Goal: Information Seeking & Learning: Understand process/instructions

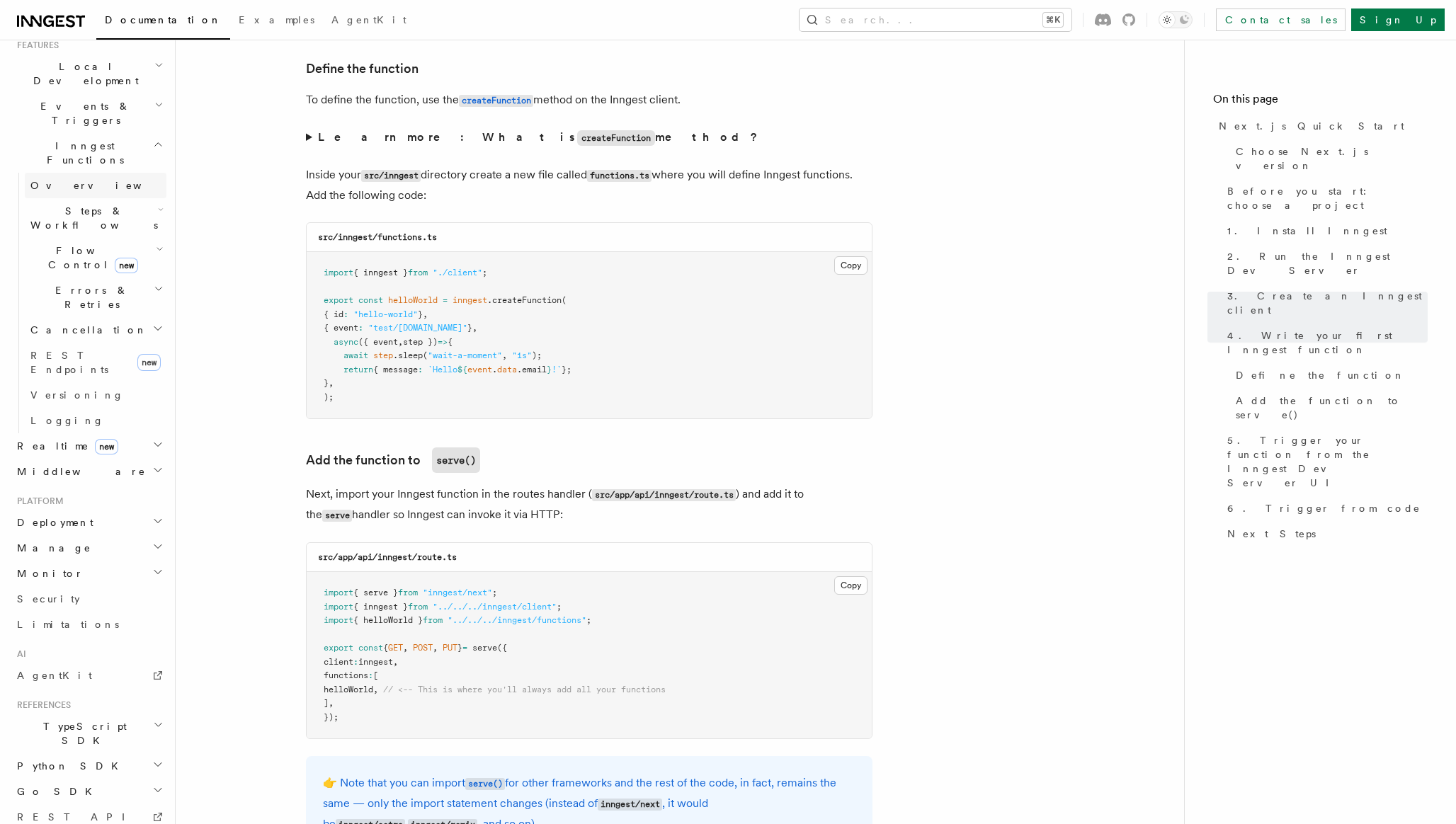
scroll to position [337, 0]
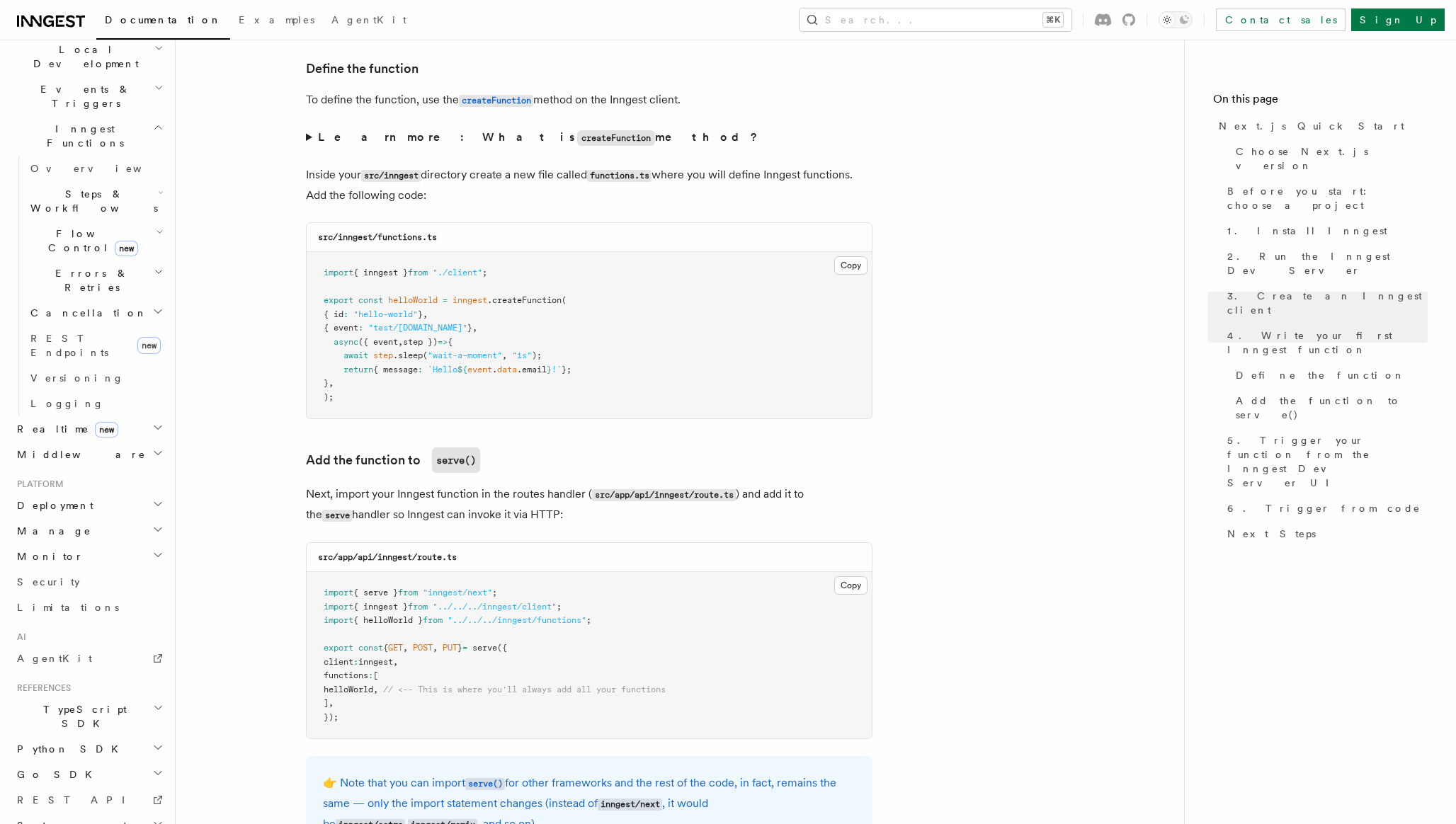
click at [73, 702] on span "TypeScript SDK" at bounding box center [82, 716] width 142 height 28
click at [80, 808] on span "Create a function" at bounding box center [72, 821] width 84 height 26
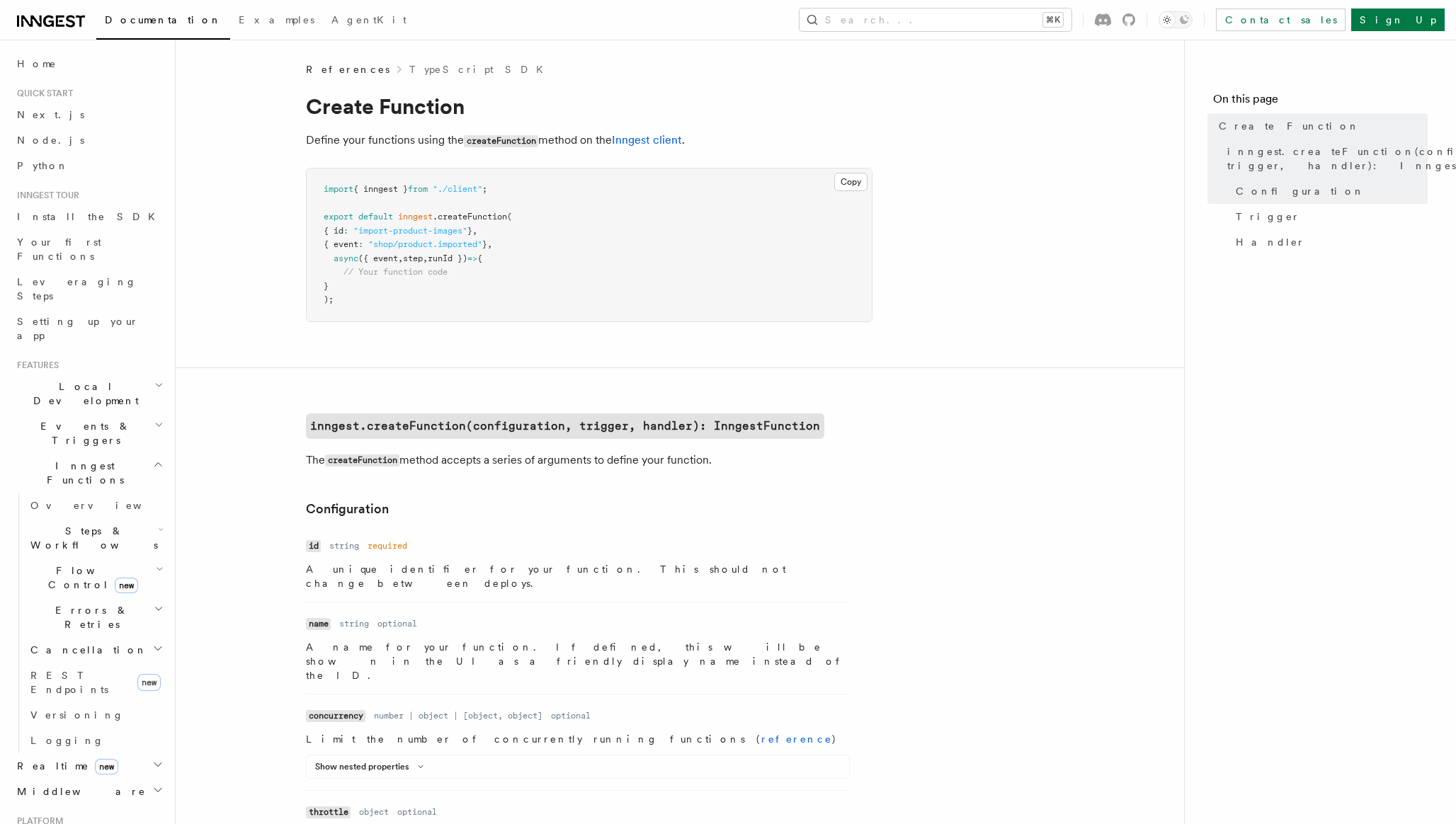
click at [740, 287] on pre "import { inngest } from "./client" ; export default inngest .createFunction ( {…" at bounding box center [589, 245] width 565 height 153
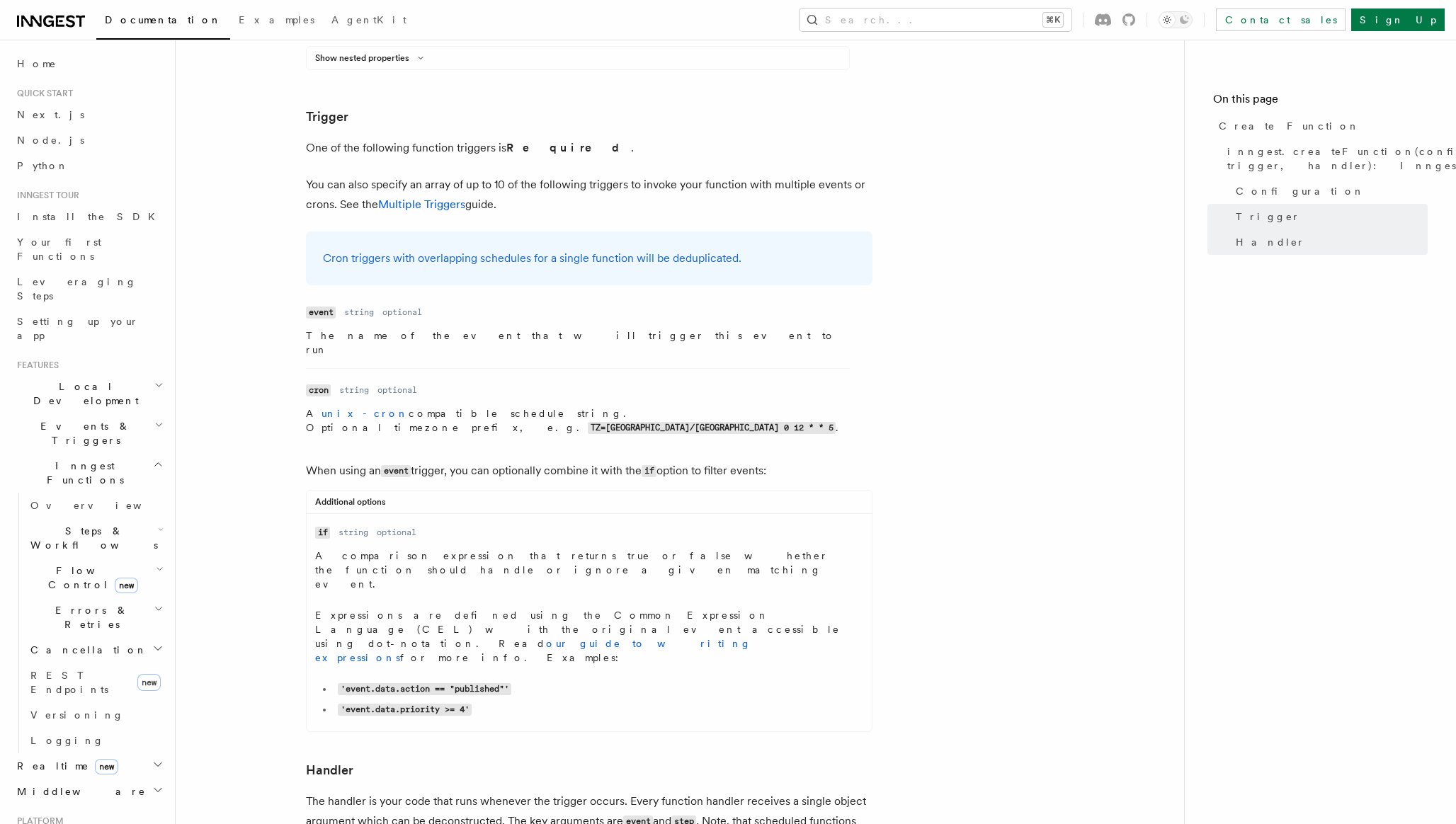
scroll to position [1928, 0]
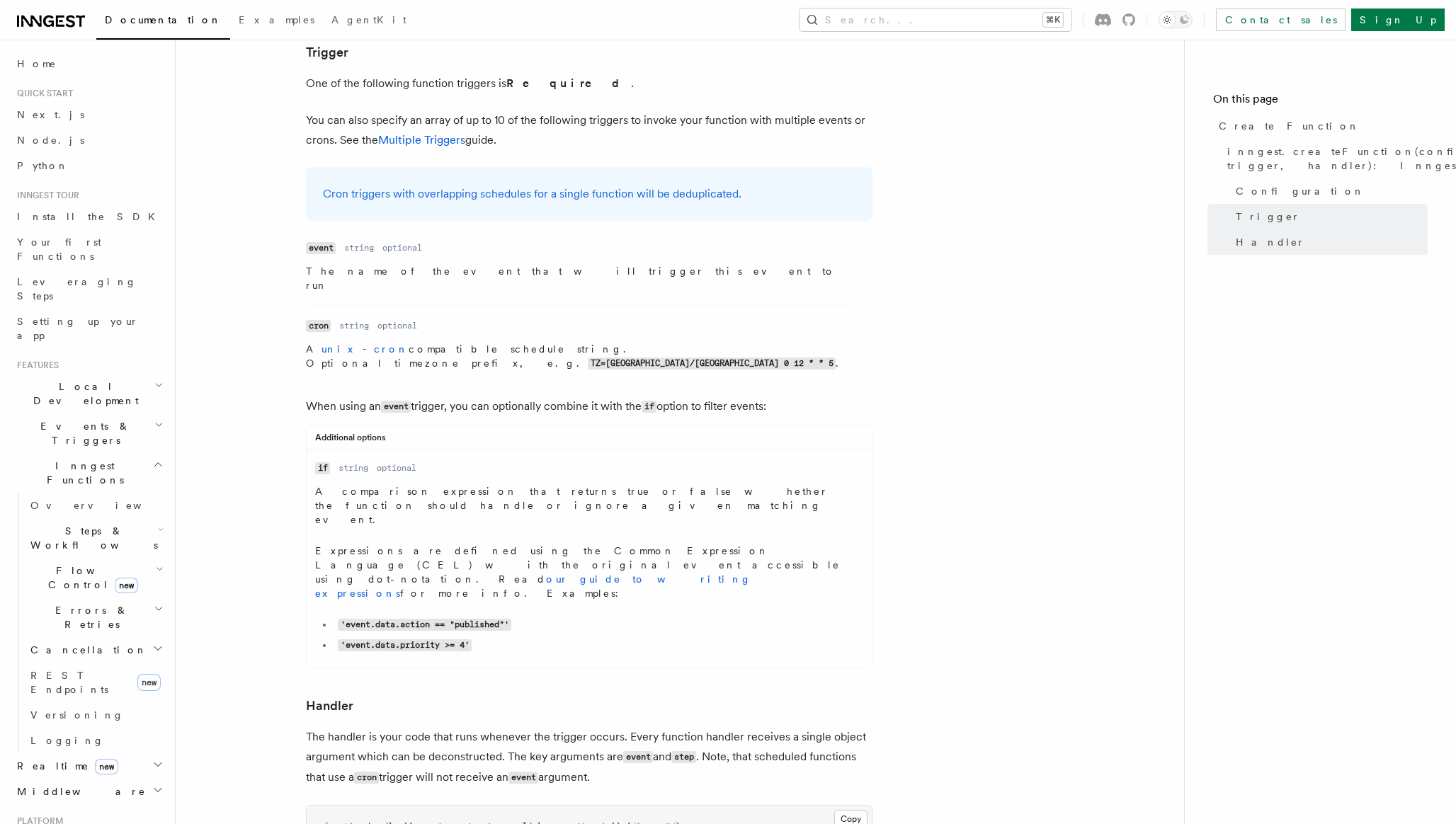
click at [696, 543] on p "Expressions are defined using the Common Expression Language (CEL) with the ori…" at bounding box center [579, 572] width 527 height 57
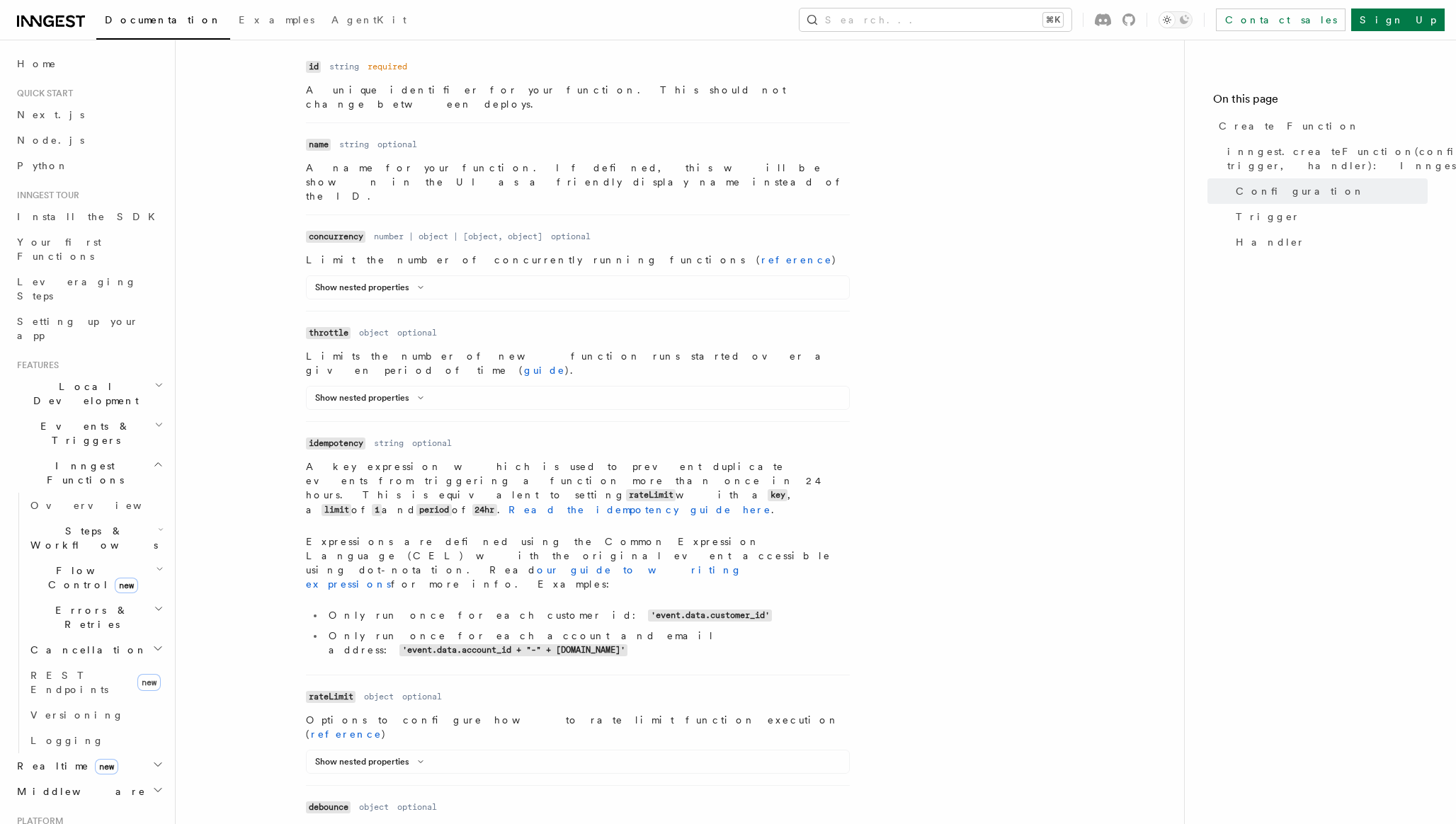
scroll to position [14, 0]
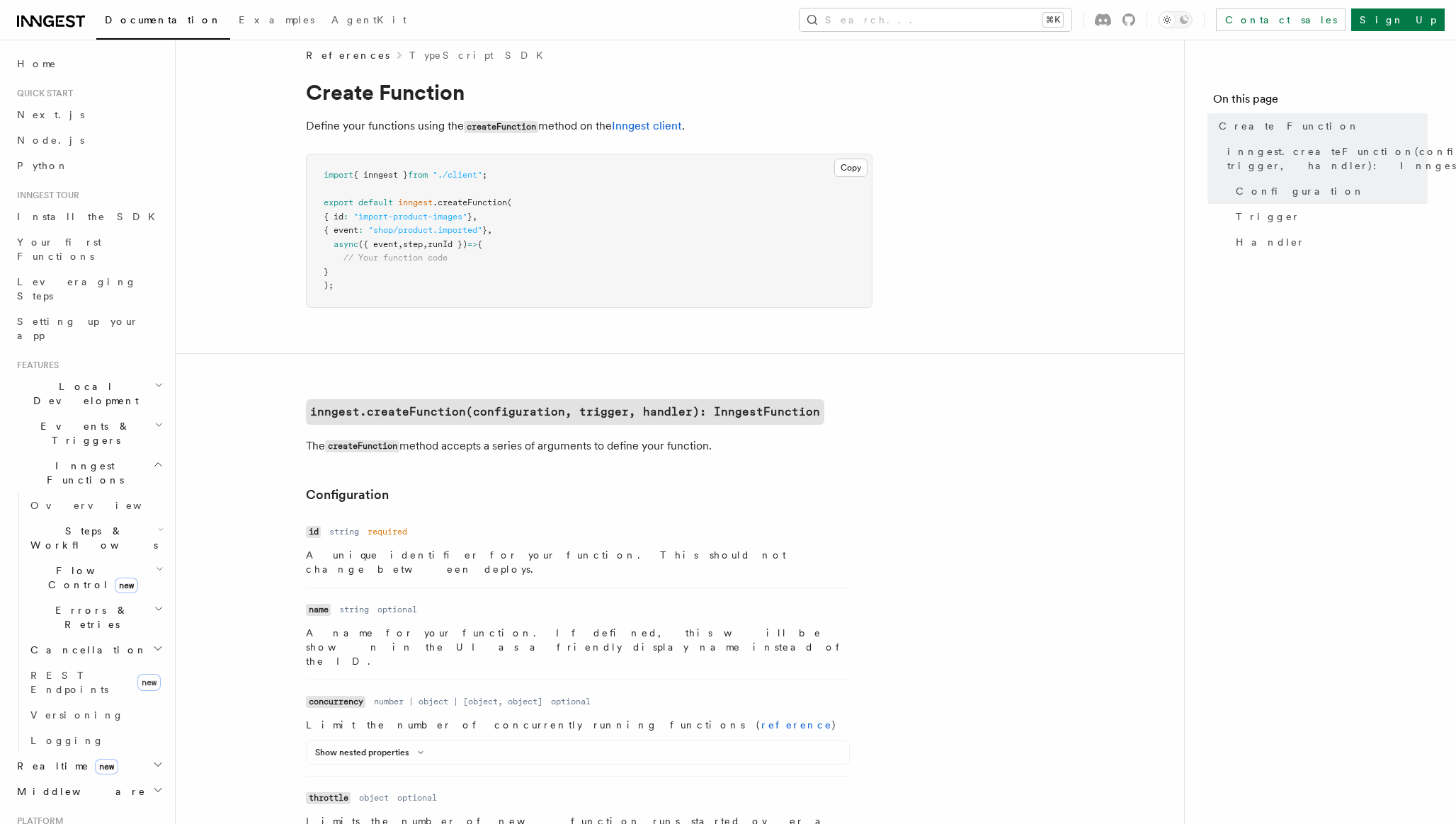
click at [155, 419] on icon "button" at bounding box center [159, 425] width 9 height 11
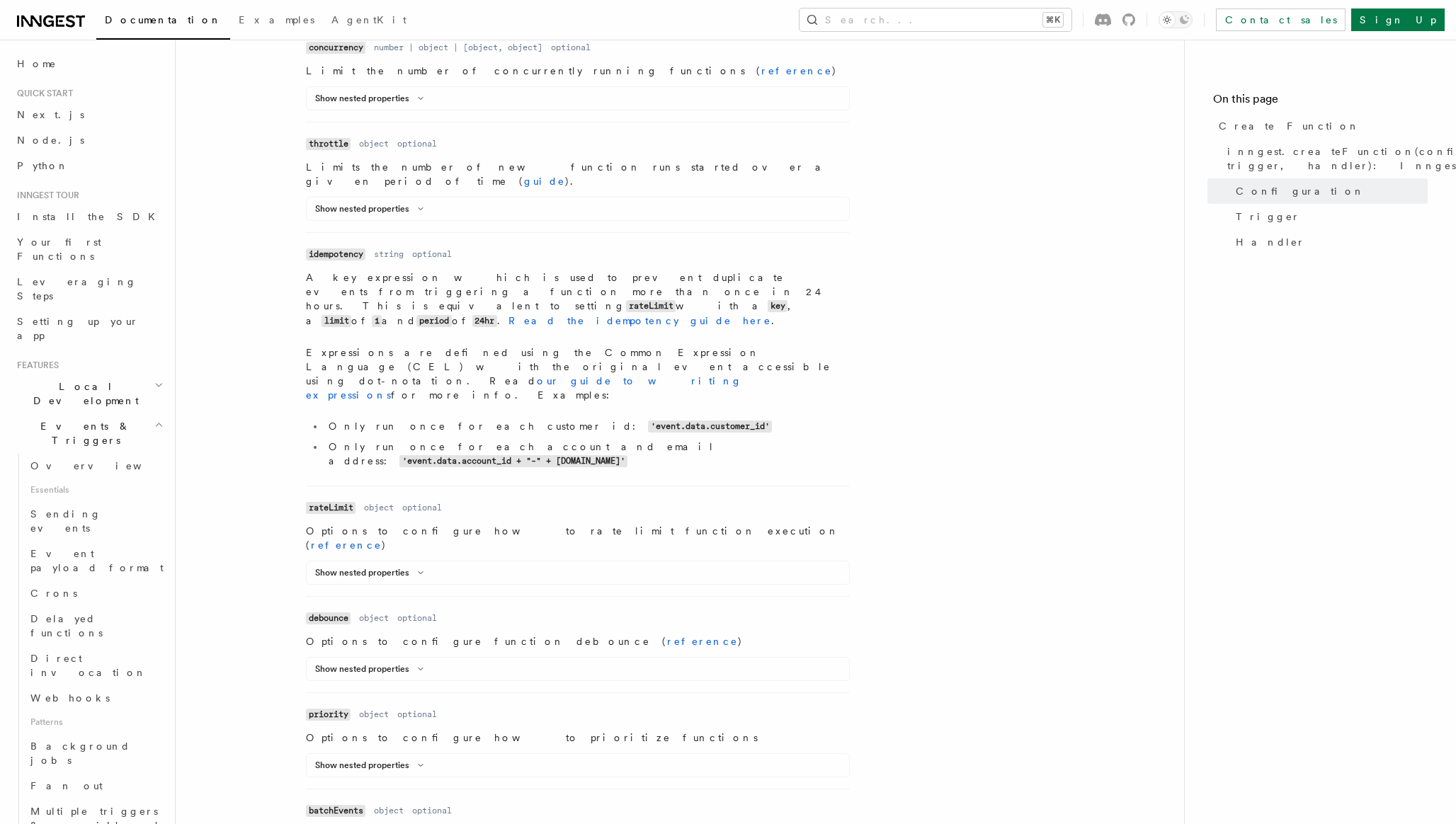
scroll to position [669, 0]
click at [411, 203] on div "Show nested properties" at bounding box center [577, 211] width 542 height 17
click at [412, 204] on icon at bounding box center [421, 208] width 17 height 9
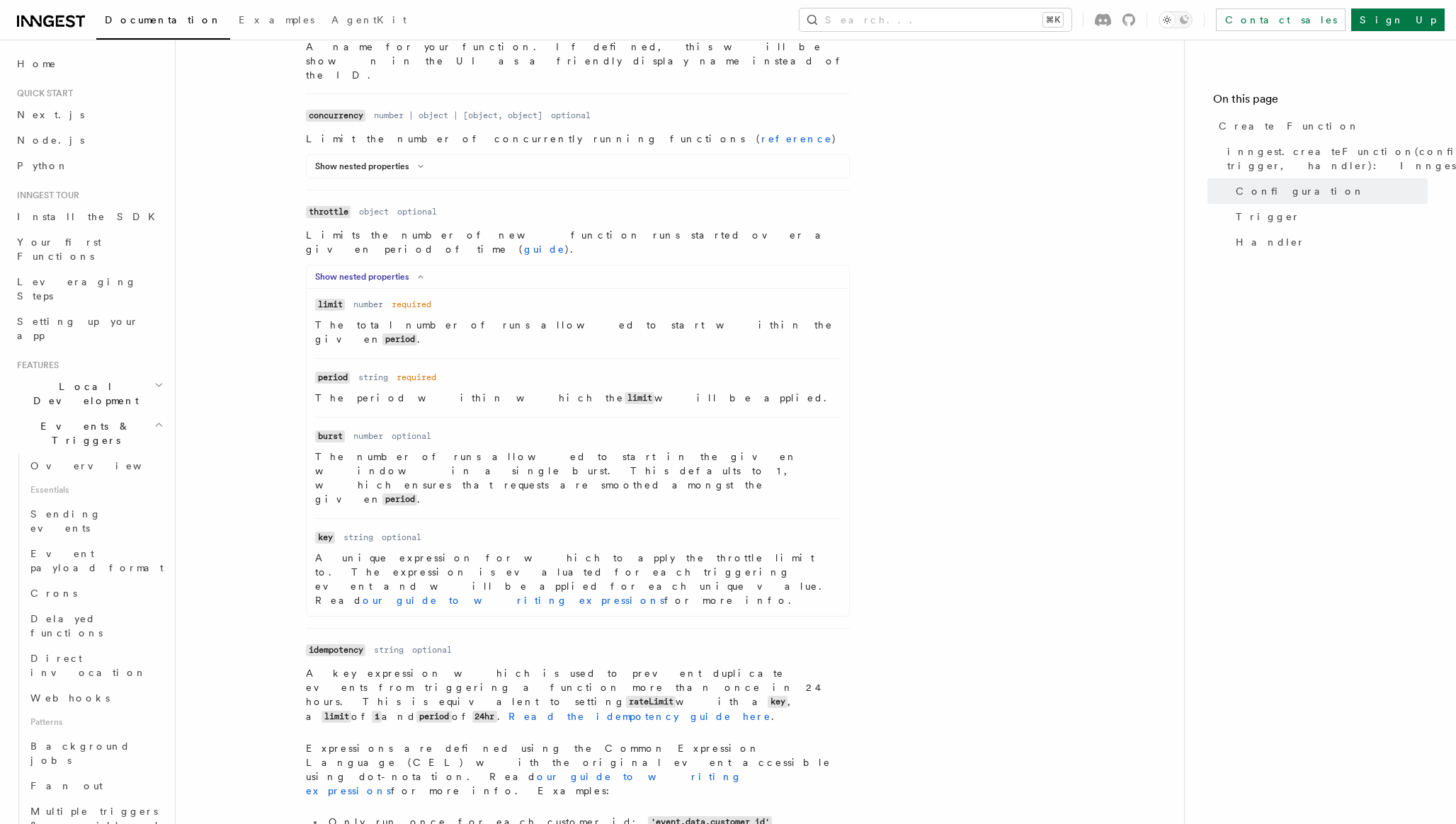
scroll to position [592, 0]
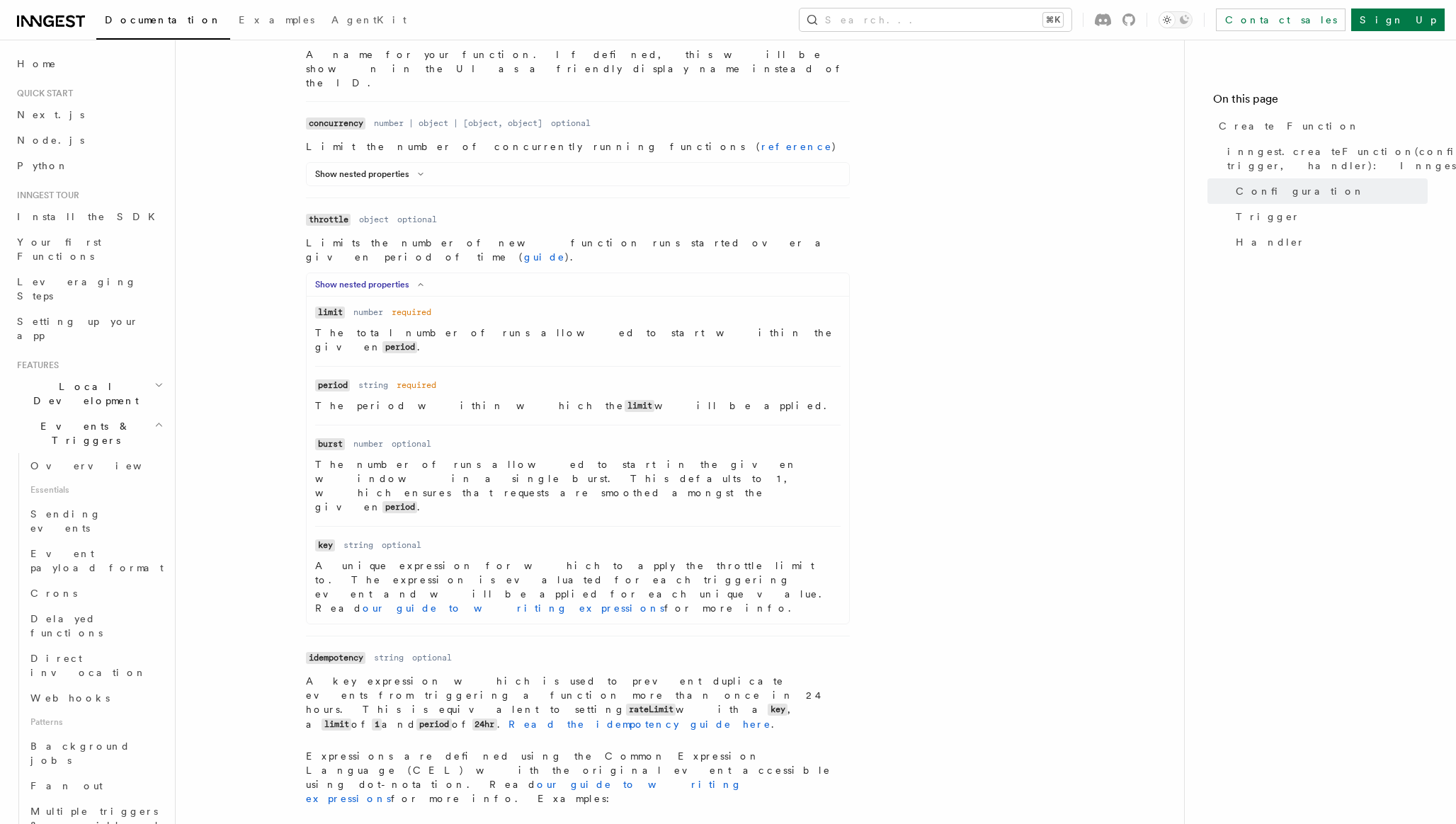
click at [337, 380] on code "period" at bounding box center [332, 385] width 35 height 12
click at [145, 374] on h2 "Local Development" at bounding box center [89, 394] width 155 height 40
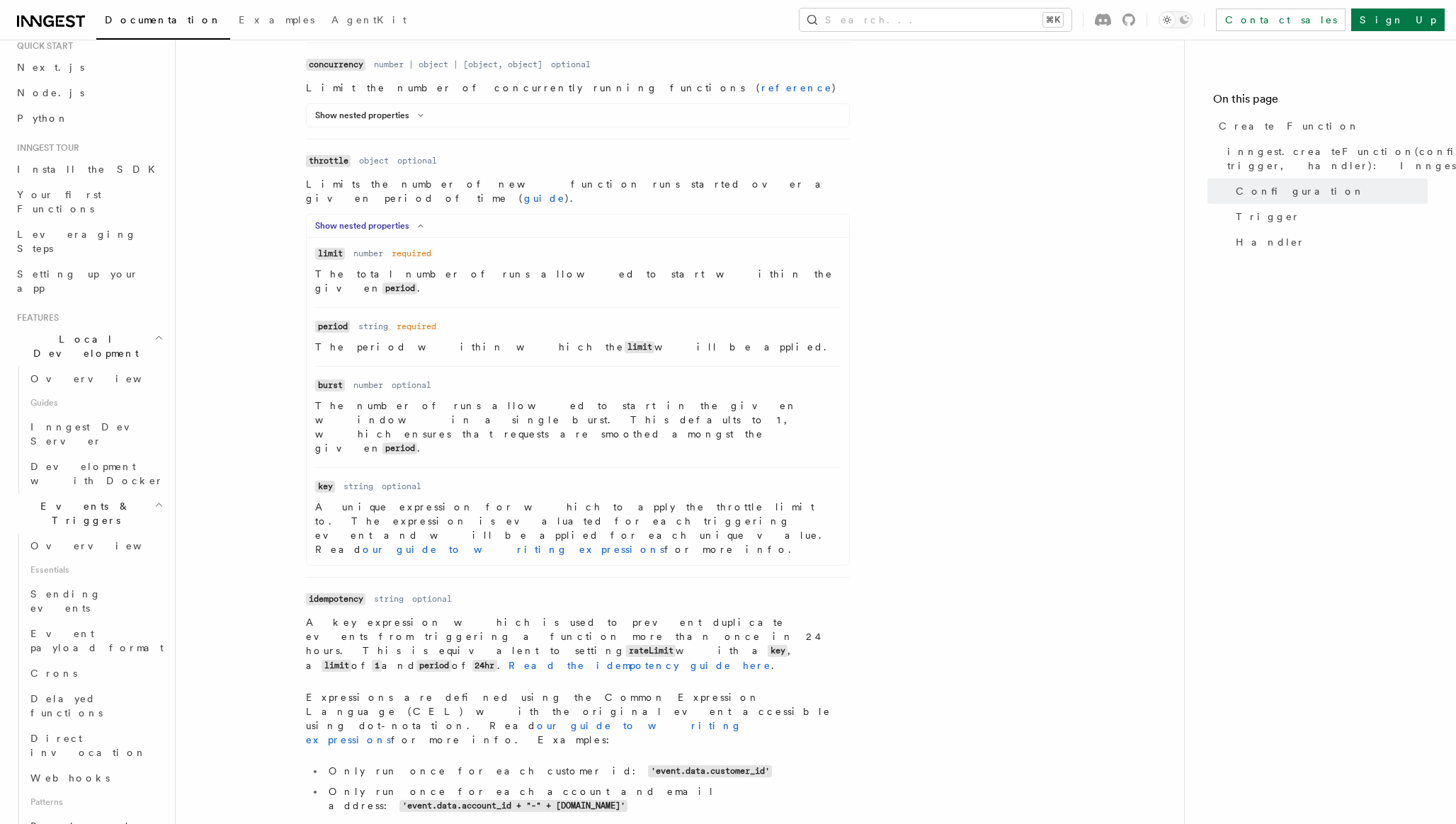
scroll to position [0, 0]
click at [682, 247] on dl "Name limit Type number Required required Description The total number of runs a…" at bounding box center [578, 271] width 526 height 50
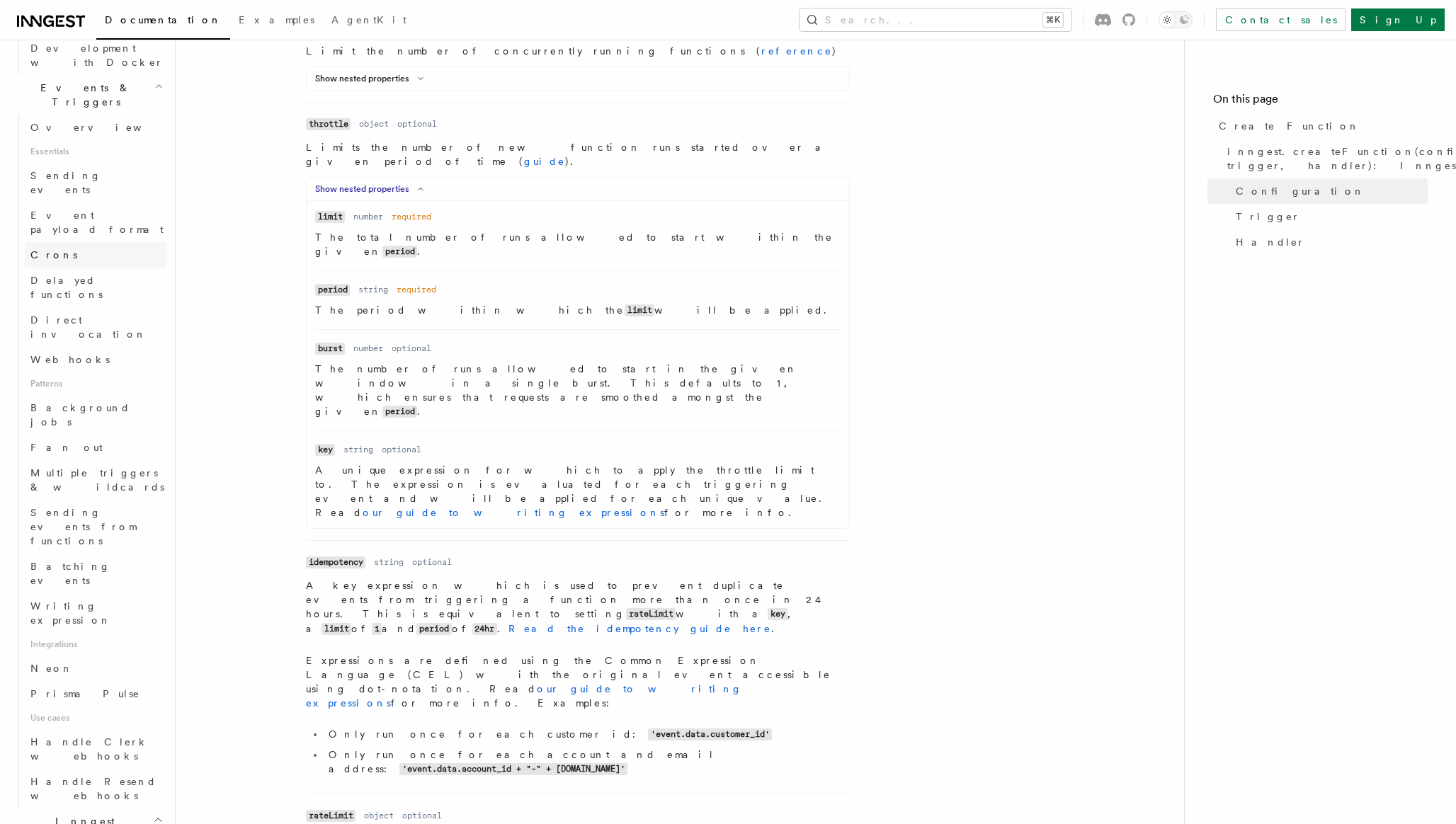
scroll to position [467, 0]
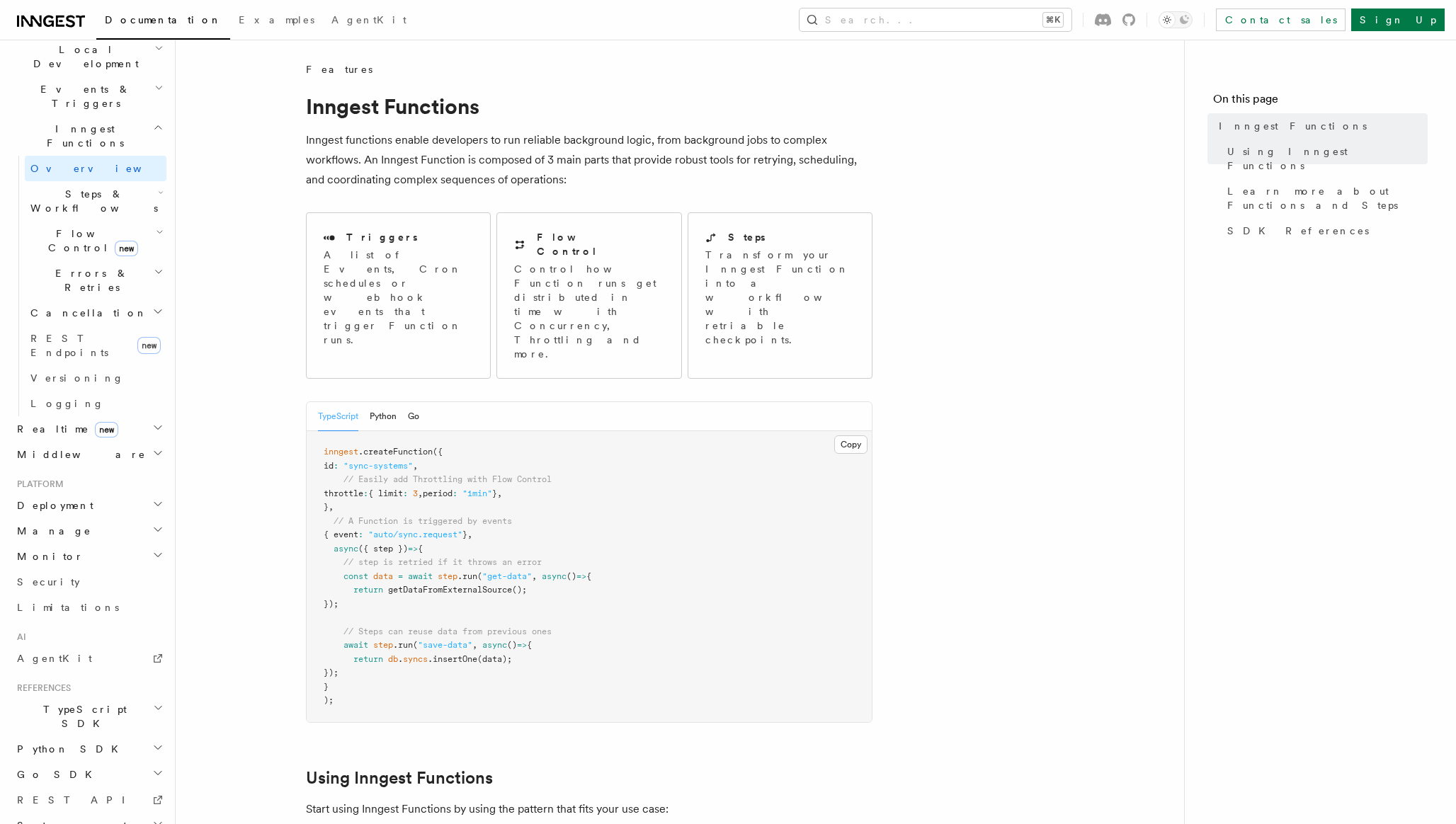
click at [159, 192] on icon "button" at bounding box center [161, 193] width 4 height 2
click at [117, 247] on link "Function steps" at bounding box center [102, 259] width 128 height 26
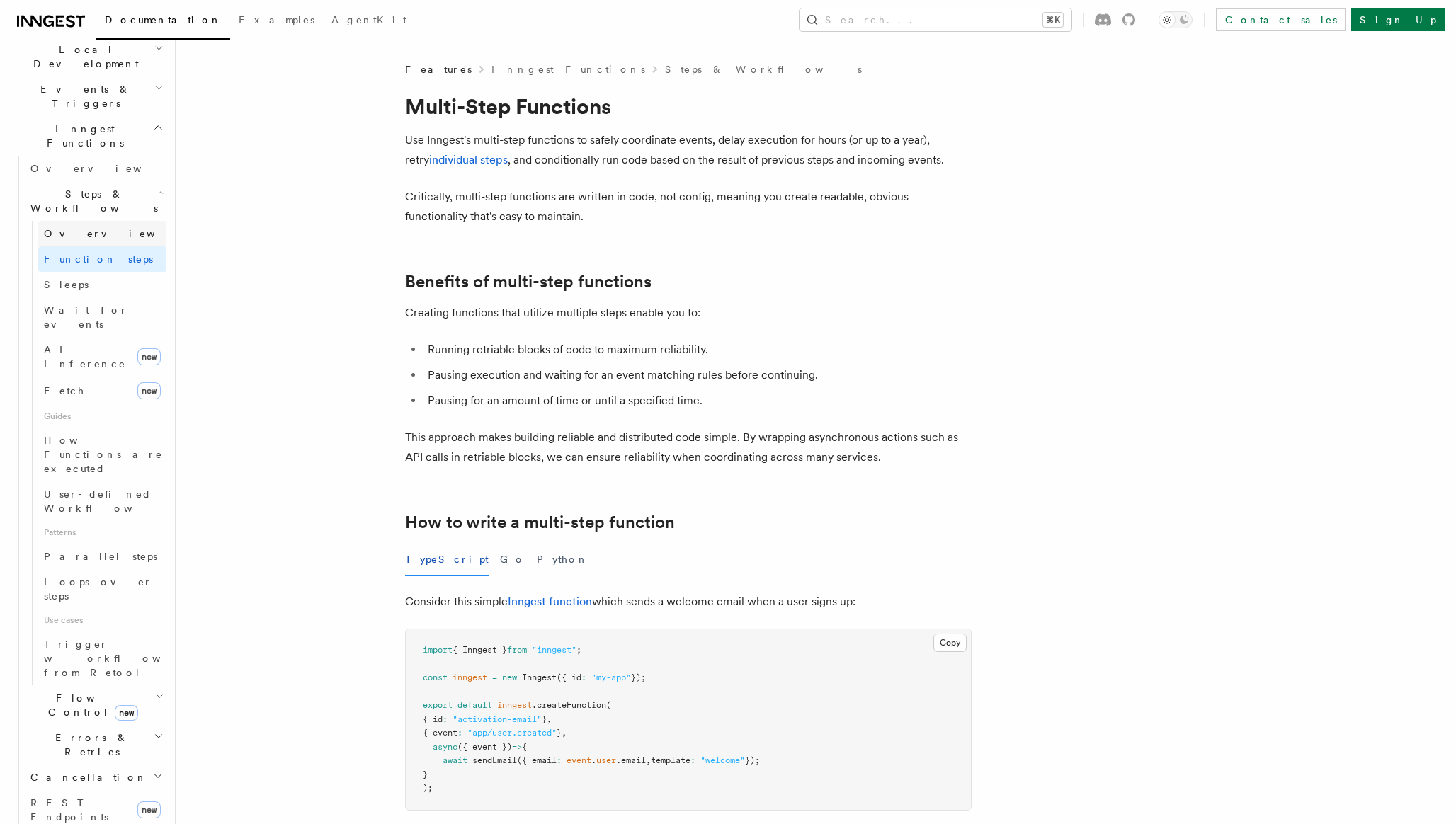
click at [91, 221] on link "Overview" at bounding box center [102, 234] width 128 height 26
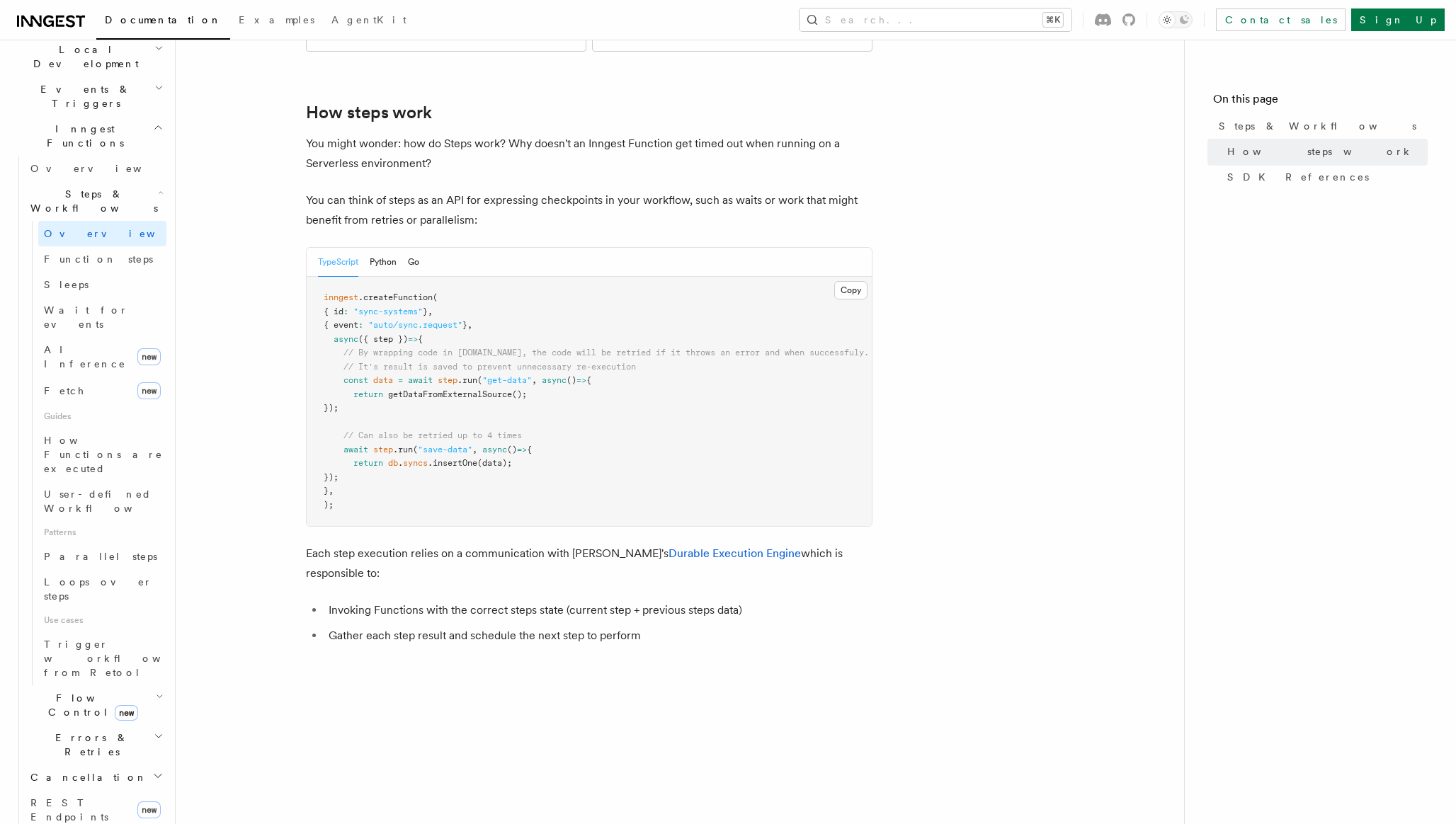
scroll to position [506, 0]
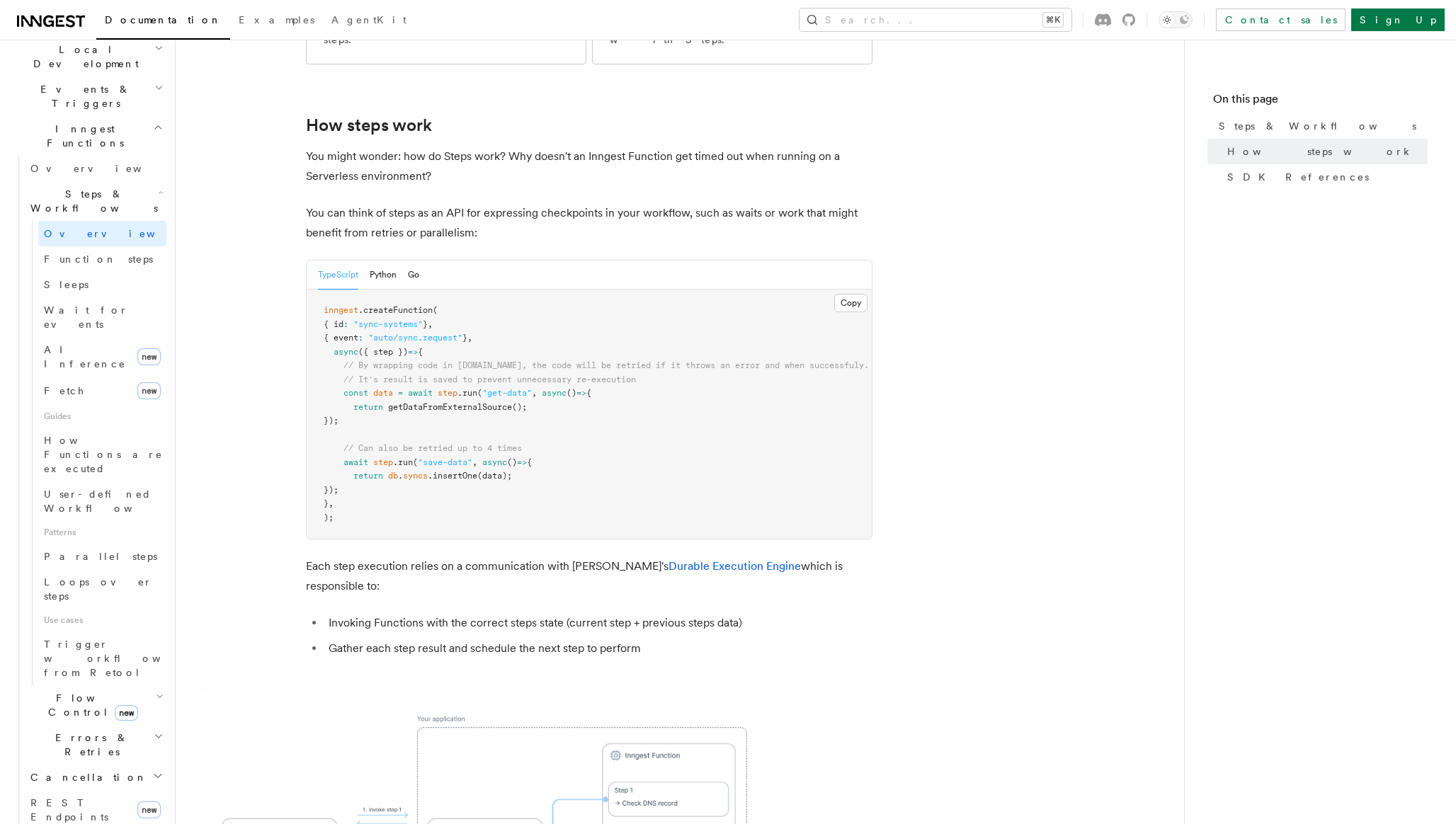
click at [160, 691] on icon "button" at bounding box center [159, 696] width 8 height 11
click at [103, 156] on link "Overview" at bounding box center [96, 169] width 142 height 26
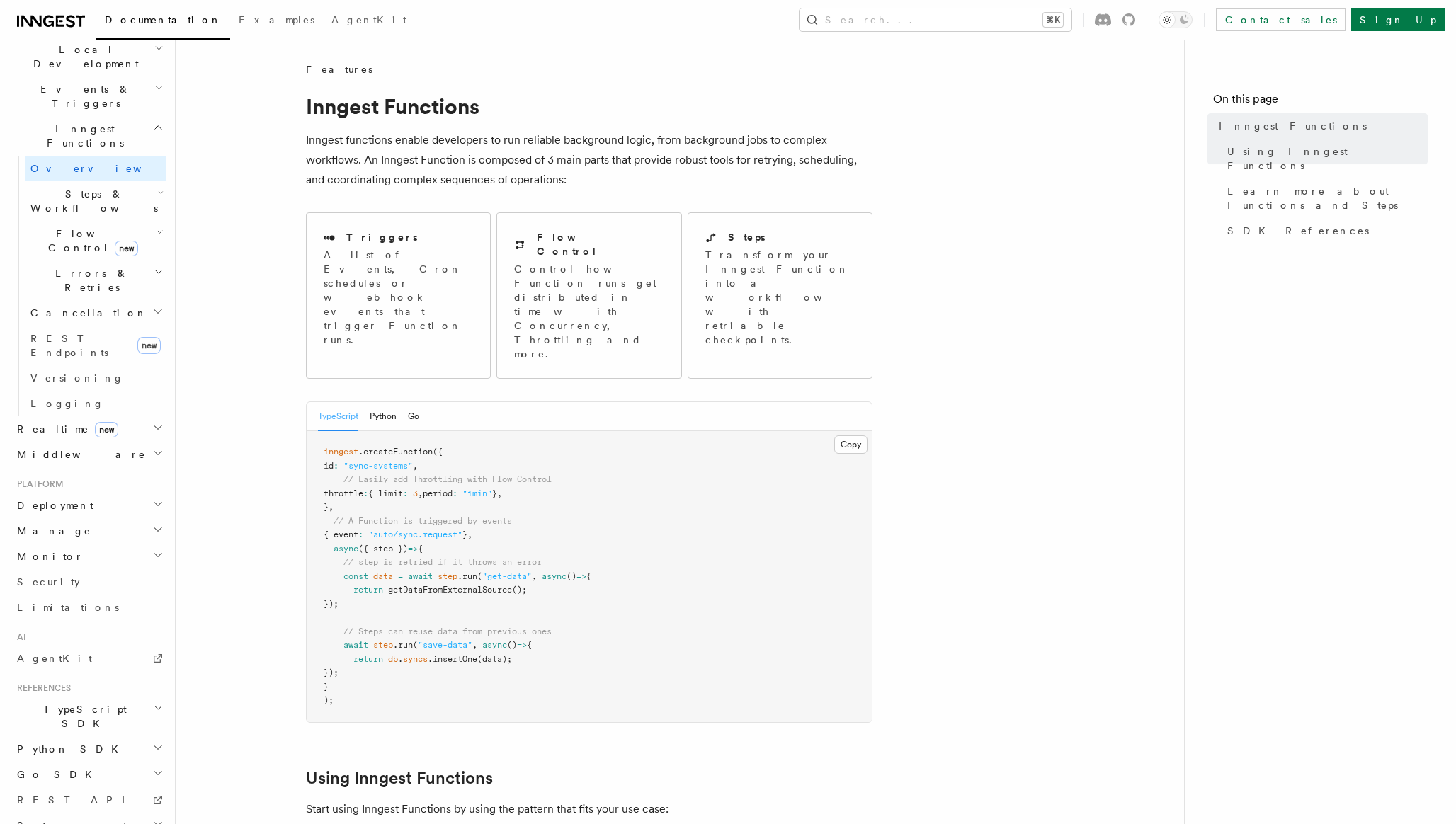
click at [82, 266] on span "Errors & Retries" at bounding box center [89, 281] width 129 height 28
click at [67, 227] on span "Flow Control new" at bounding box center [90, 241] width 131 height 28
click at [83, 347] on span "Throttling" at bounding box center [84, 353] width 81 height 11
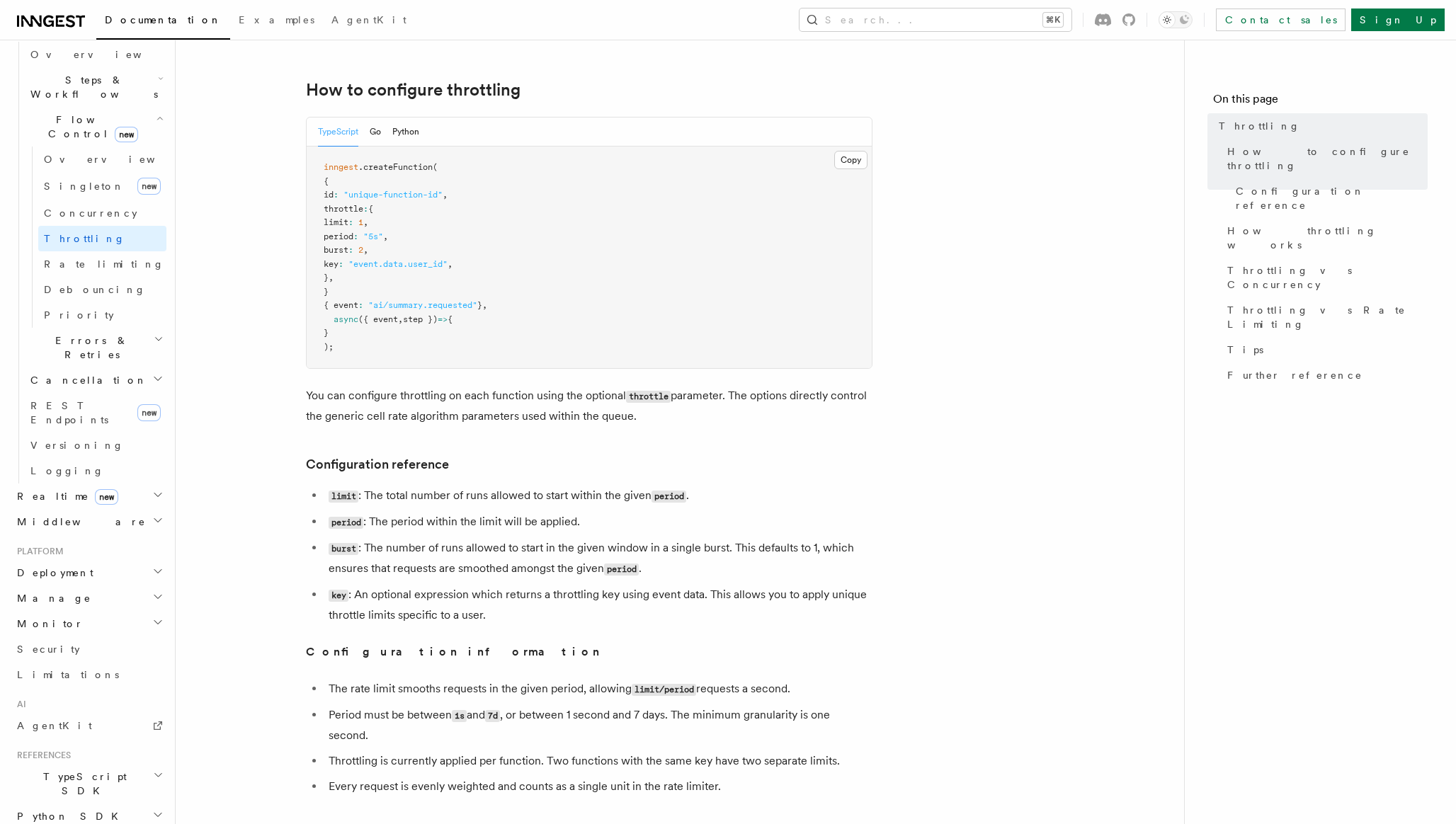
scroll to position [519, 0]
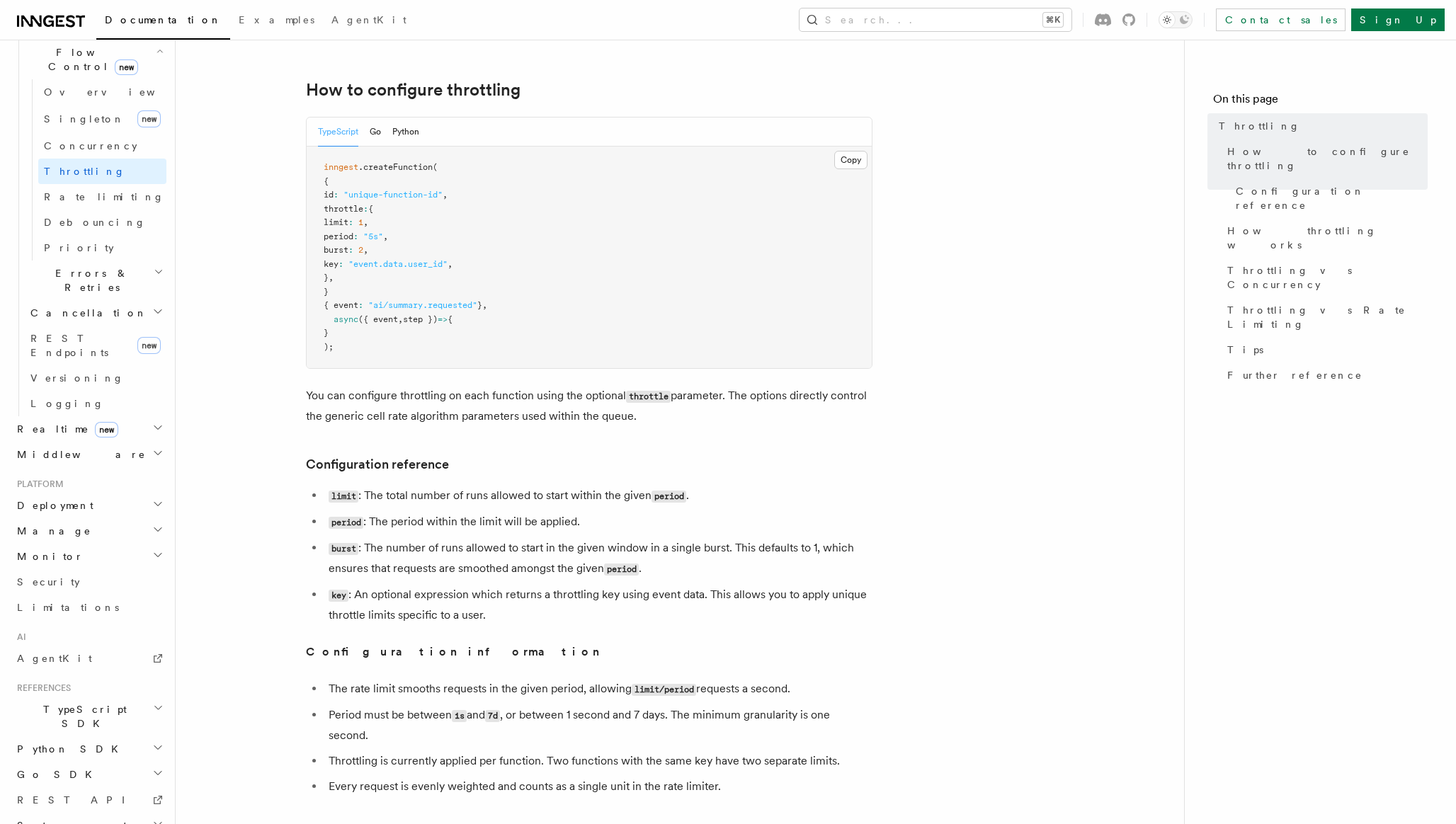
click at [101, 696] on h2 "TypeScript SDK" at bounding box center [89, 716] width 155 height 40
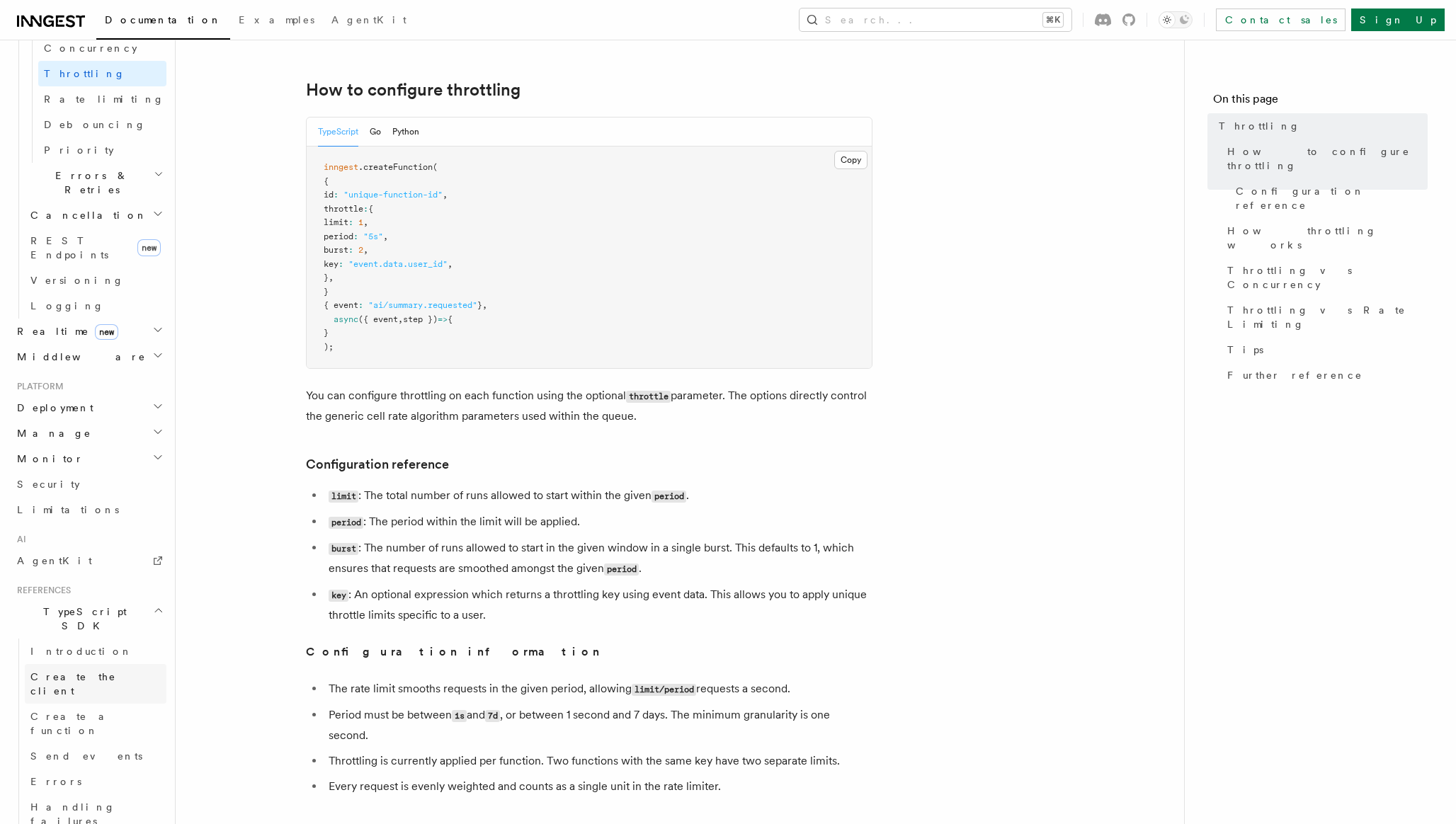
scroll to position [711, 0]
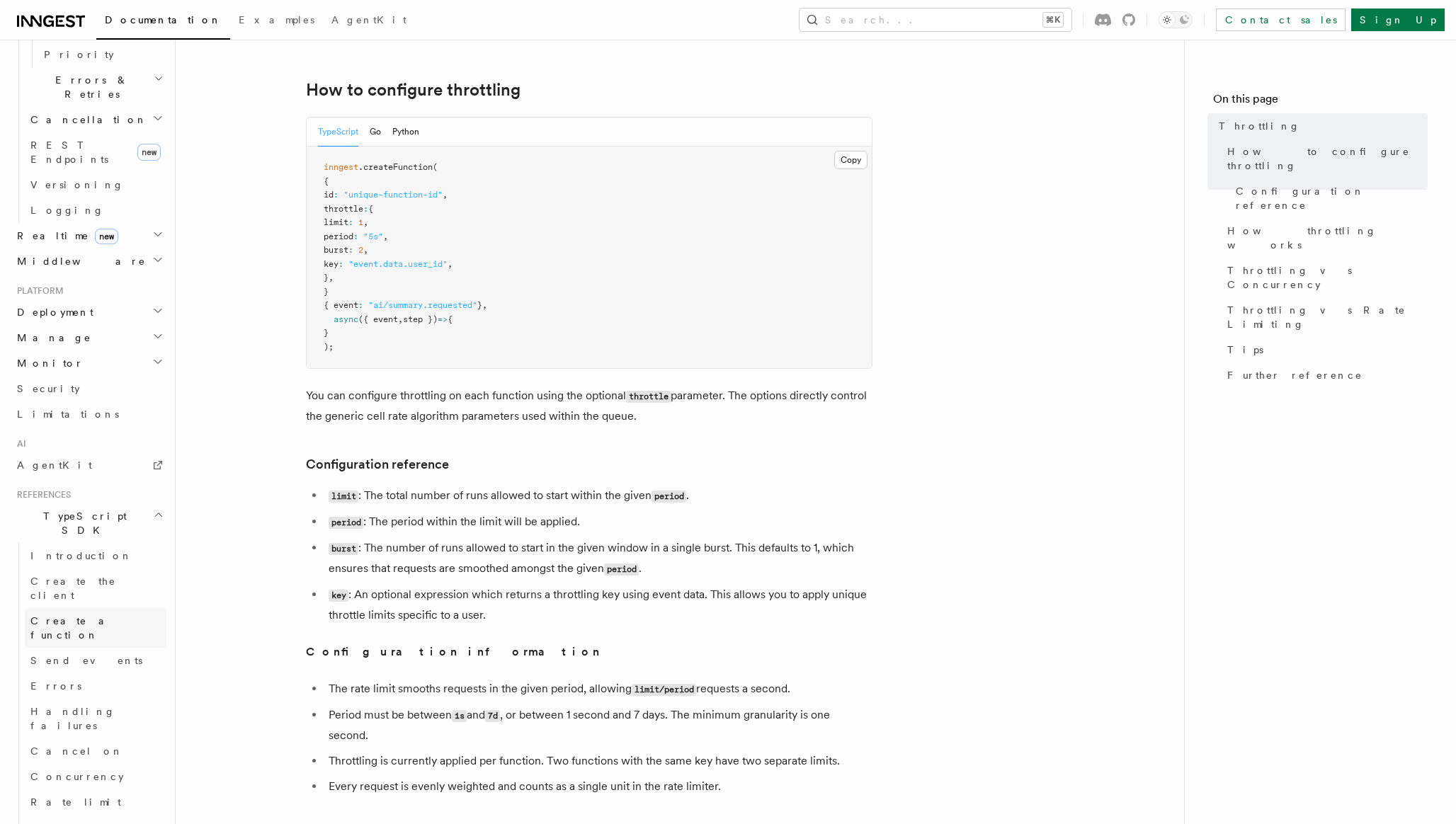
click at [108, 608] on link "Create a function" at bounding box center [96, 628] width 142 height 40
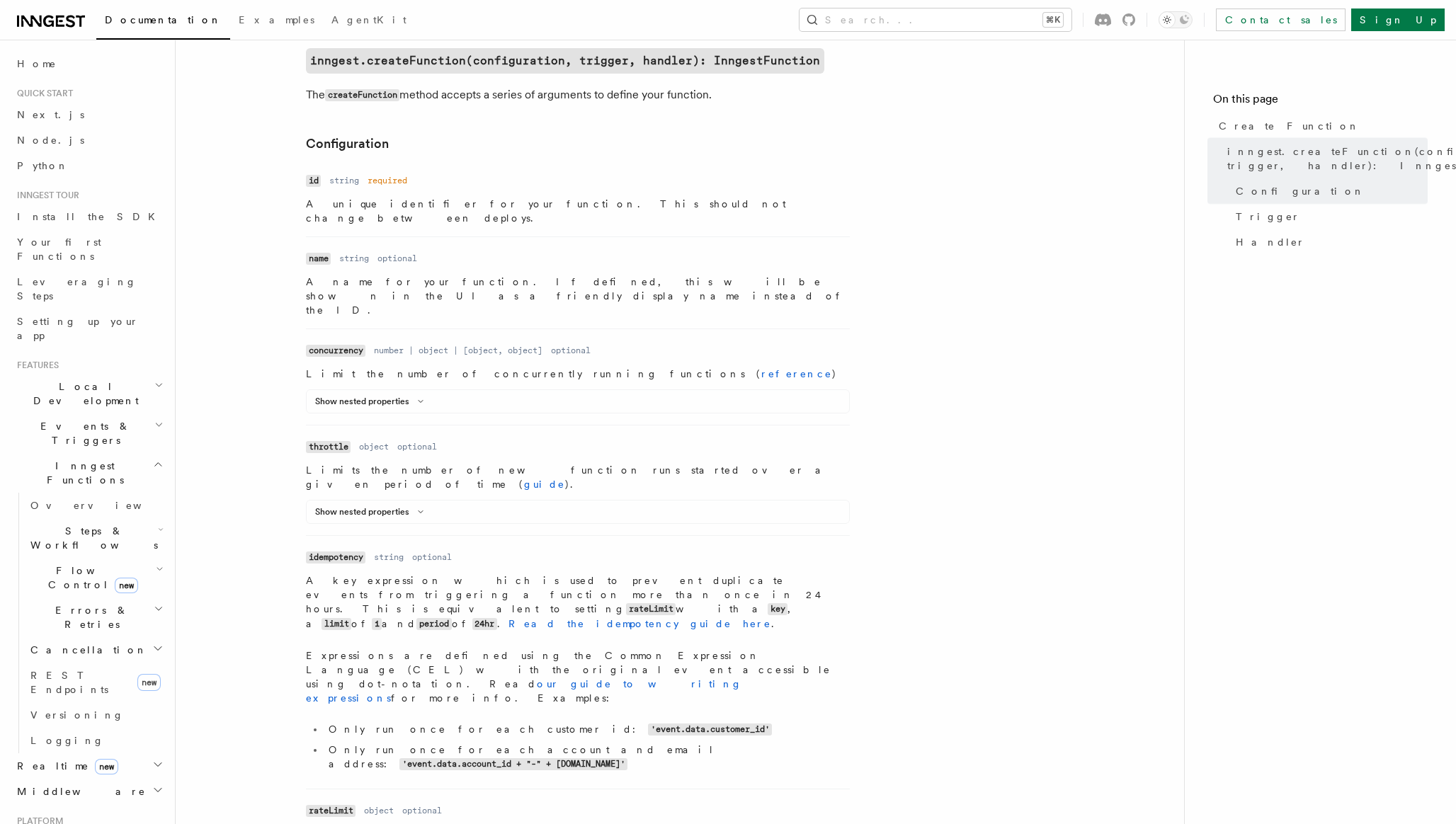
scroll to position [366, 0]
click at [408, 395] on button "Show nested properties" at bounding box center [372, 401] width 114 height 11
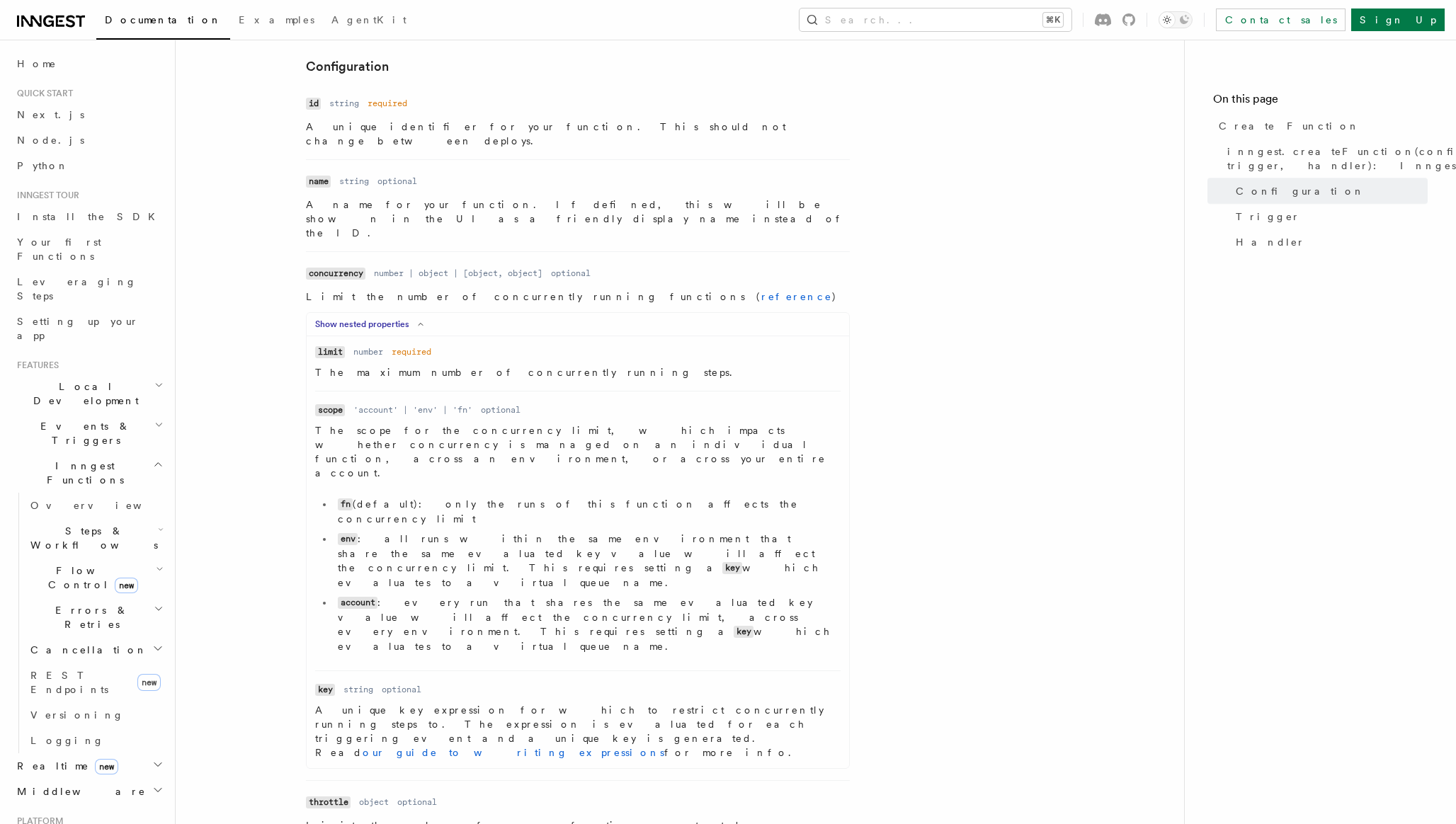
scroll to position [444, 0]
